Goal: Information Seeking & Learning: Learn about a topic

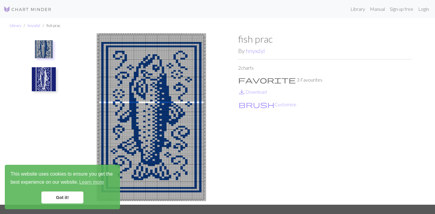
click at [31, 8] on img at bounding box center [28, 9] width 48 height 7
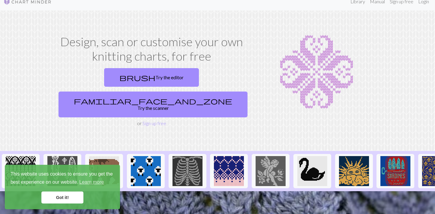
scroll to position [2, 0]
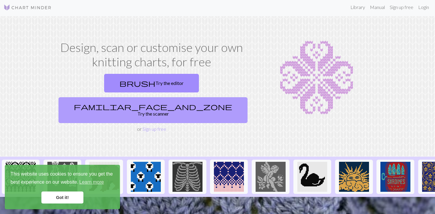
click at [185, 97] on link "familiar_face_and_zone Try the scanner" at bounding box center [152, 110] width 189 height 26
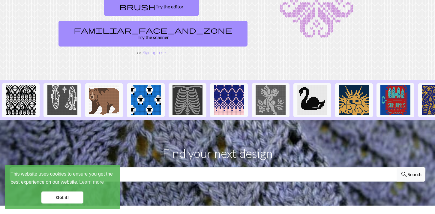
scroll to position [92, 0]
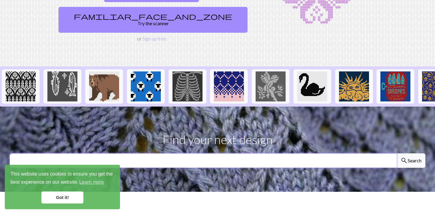
click at [145, 153] on input "text" at bounding box center [203, 160] width 387 height 14
type input "cow"
click at [396, 153] on button "search Search" at bounding box center [410, 160] width 29 height 14
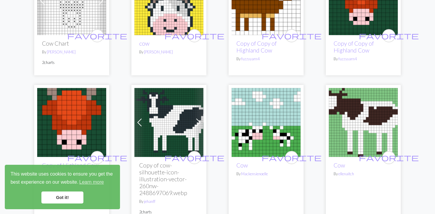
scroll to position [118, 0]
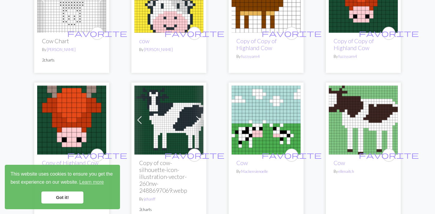
click at [353, 105] on img at bounding box center [363, 119] width 69 height 69
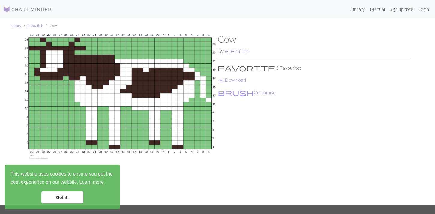
click at [41, 73] on img at bounding box center [120, 118] width 194 height 171
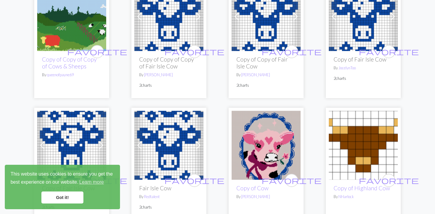
scroll to position [314, 0]
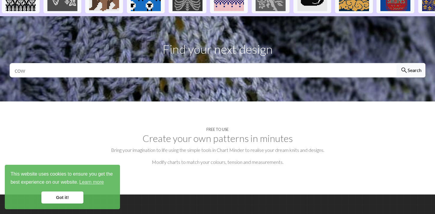
scroll to position [188, 0]
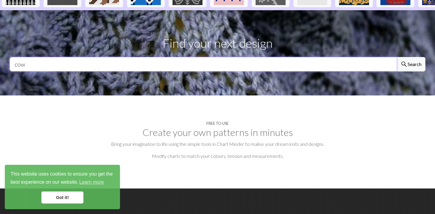
drag, startPoint x: 39, startPoint y: 41, endPoint x: 1, endPoint y: 41, distance: 37.5
click at [1, 41] on section "Find your next design cow search Search" at bounding box center [217, 52] width 435 height 85
drag, startPoint x: 37, startPoint y: 44, endPoint x: 2, endPoint y: 55, distance: 36.8
click at [2, 55] on section "Find your next design cow search Search" at bounding box center [217, 52] width 435 height 85
type input "c"
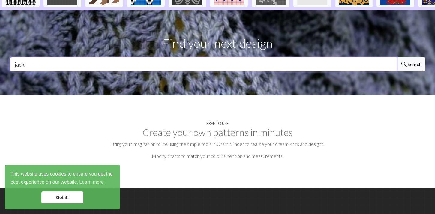
type input "jack"
click at [396, 57] on button "search Search" at bounding box center [410, 64] width 29 height 14
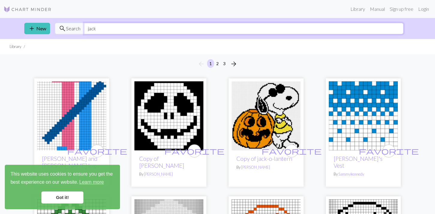
drag, startPoint x: 103, startPoint y: 27, endPoint x: 70, endPoint y: 28, distance: 33.3
click at [70, 28] on div "search Search jack" at bounding box center [229, 28] width 348 height 11
type input "J"
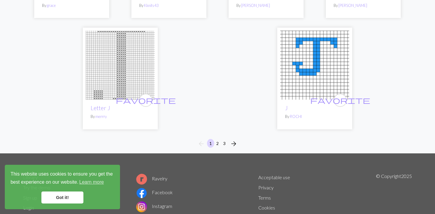
scroll to position [1490, 0]
